Goal: Check status

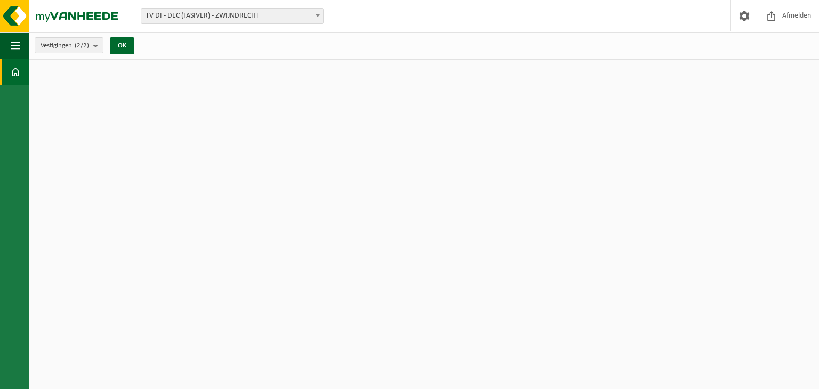
click at [219, 19] on span "TV DI - DEC (FASIVER) - ZWIJNDRECHT" at bounding box center [232, 16] width 182 height 15
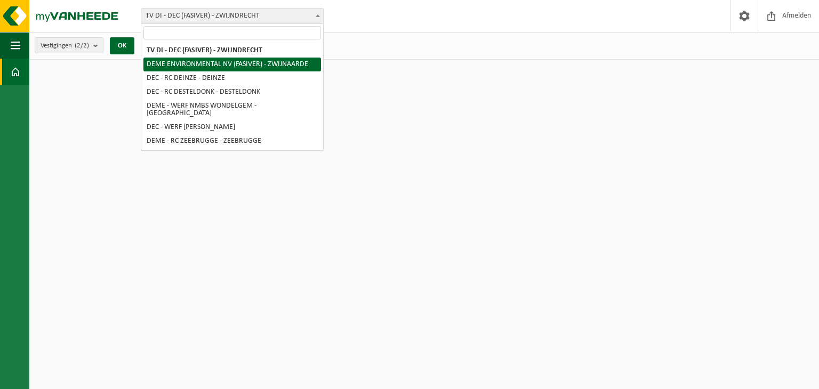
select select "1066"
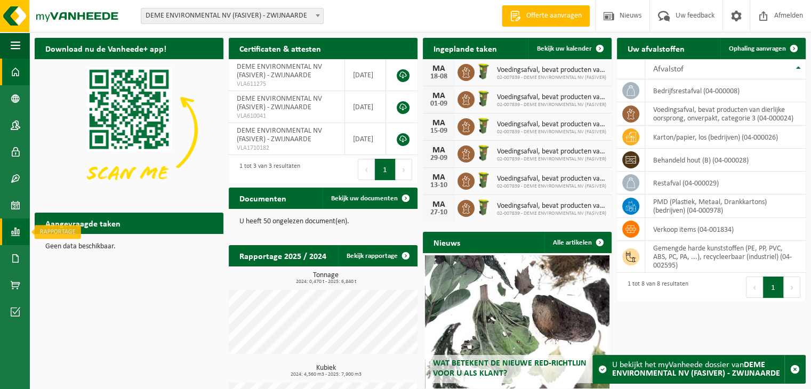
click at [17, 231] on span at bounding box center [16, 232] width 10 height 27
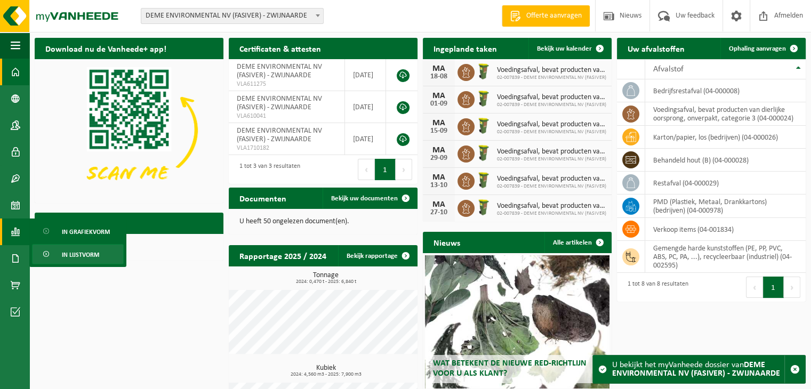
click at [86, 256] on span "In lijstvorm" at bounding box center [80, 255] width 37 height 20
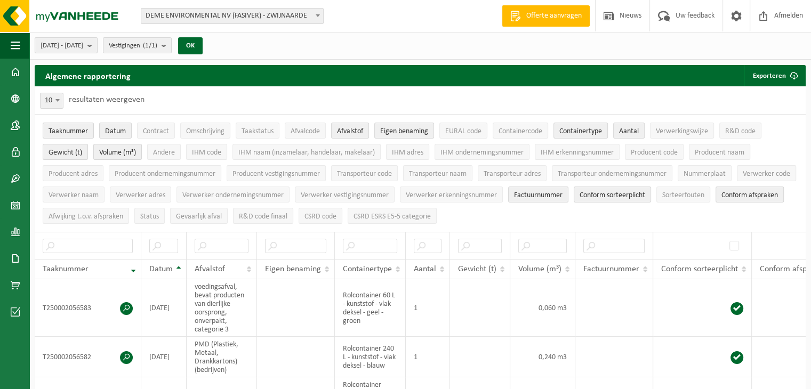
click at [97, 43] on b "submit" at bounding box center [92, 45] width 10 height 15
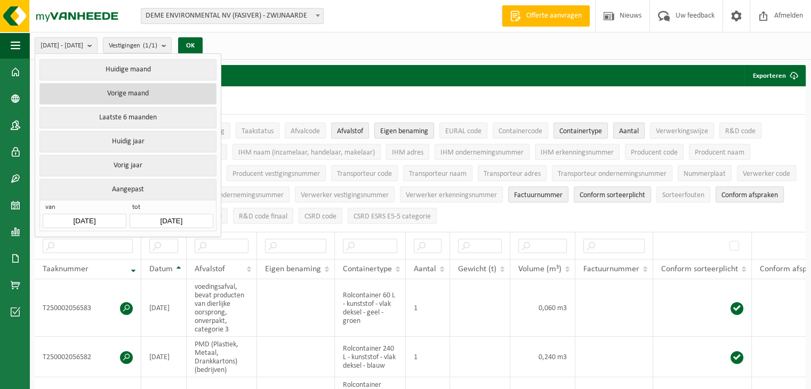
click at [99, 92] on button "Vorige maand" at bounding box center [127, 93] width 176 height 21
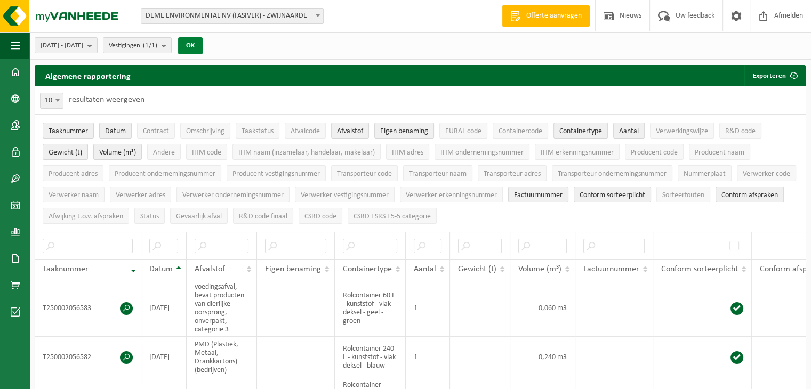
click at [203, 47] on button "OK" at bounding box center [190, 45] width 25 height 17
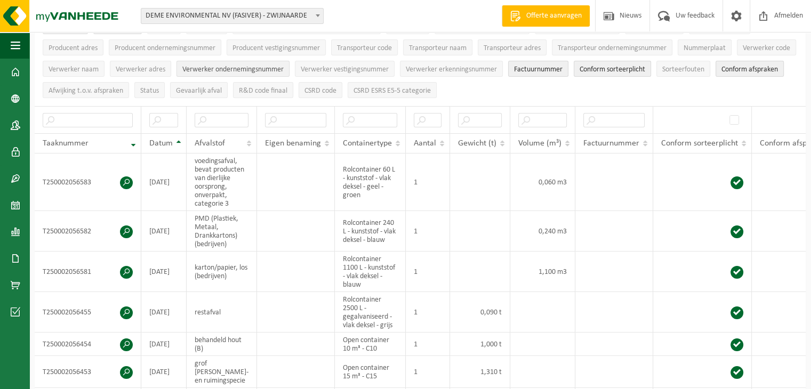
scroll to position [107, 0]
